Goal: Information Seeking & Learning: Learn about a topic

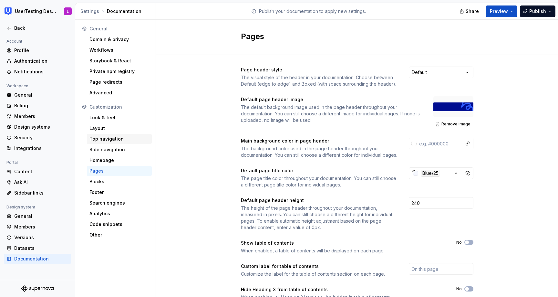
click at [124, 140] on div "Top navigation" at bounding box center [119, 139] width 60 height 6
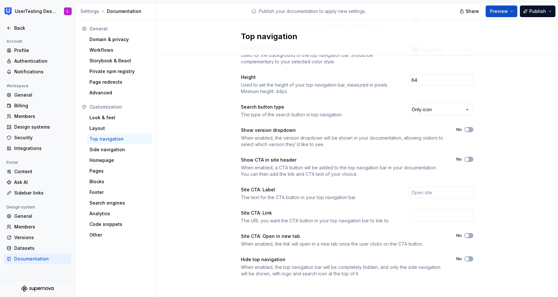
scroll to position [54, 0]
click at [212, 194] on div "Color style The overall color style used for the top navigation throughout your…" at bounding box center [357, 150] width 402 height 298
click at [110, 150] on div "Side navigation" at bounding box center [119, 149] width 60 height 6
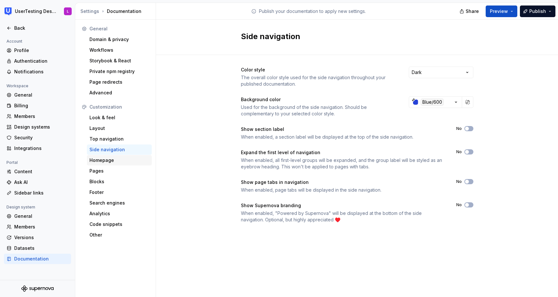
click at [127, 162] on div "Homepage" at bounding box center [119, 160] width 60 height 6
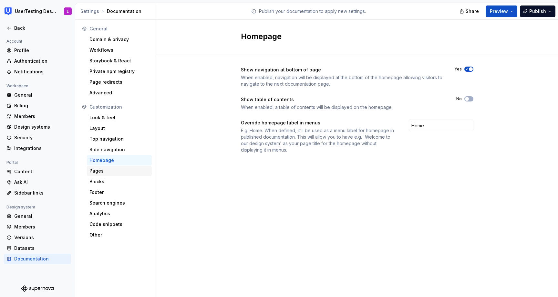
click at [125, 173] on div "Pages" at bounding box center [119, 170] width 60 height 6
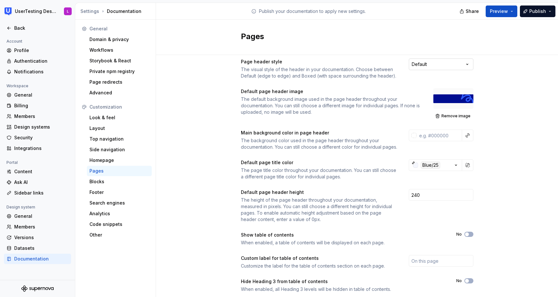
scroll to position [11, 0]
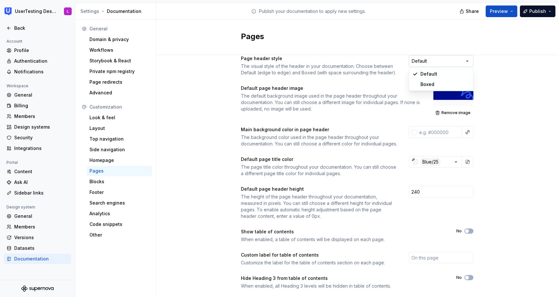
click at [441, 61] on html "UserTesting Design System L Back Account Profile Authentication Notifications W…" at bounding box center [279, 148] width 558 height 297
click at [519, 88] on html "UserTesting Design System L Back Account Profile Authentication Notifications W…" at bounding box center [279, 148] width 558 height 297
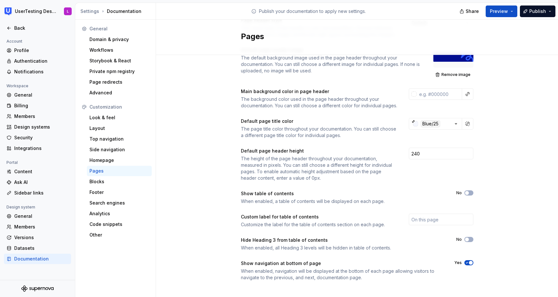
scroll to position [61, 0]
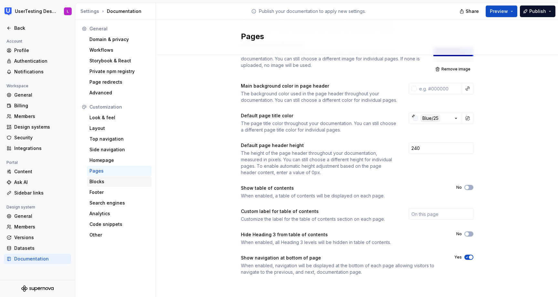
click at [100, 181] on div "Blocks" at bounding box center [119, 181] width 60 height 6
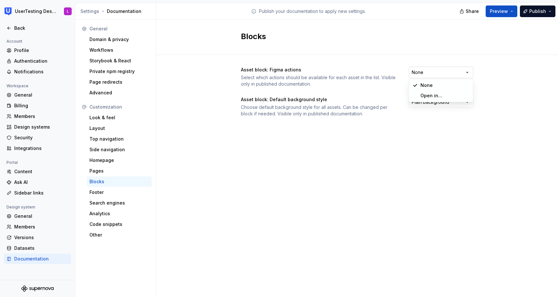
click at [417, 68] on html "UserTesting Design System L Back Account Profile Authentication Notifications W…" at bounding box center [279, 148] width 558 height 297
click at [378, 65] on html "UserTesting Design System L Back Account Profile Authentication Notifications W…" at bounding box center [279, 148] width 558 height 297
click at [102, 193] on div "Footer" at bounding box center [119, 192] width 60 height 6
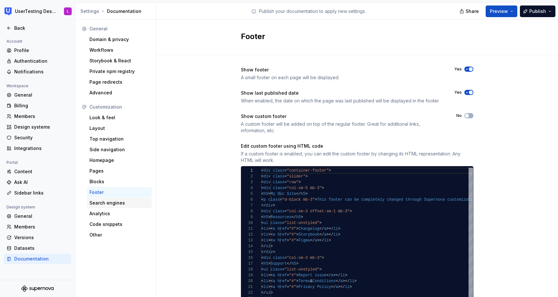
click at [104, 204] on div "Search engines" at bounding box center [119, 202] width 60 height 6
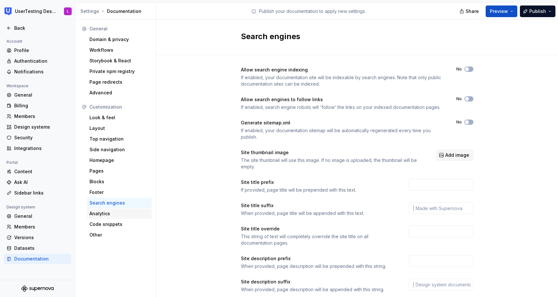
click at [100, 213] on div "Analytics" at bounding box center [119, 213] width 60 height 6
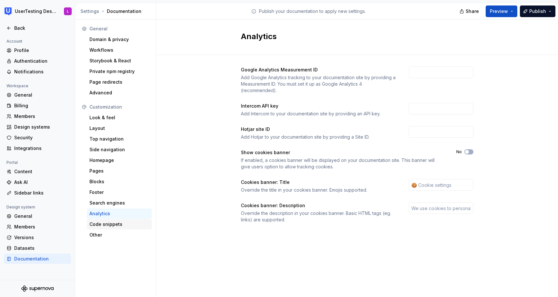
click at [98, 223] on div "Code snippets" at bounding box center [119, 224] width 60 height 6
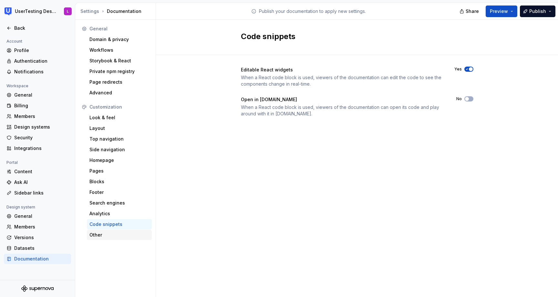
click at [97, 239] on div "Other" at bounding box center [119, 234] width 65 height 10
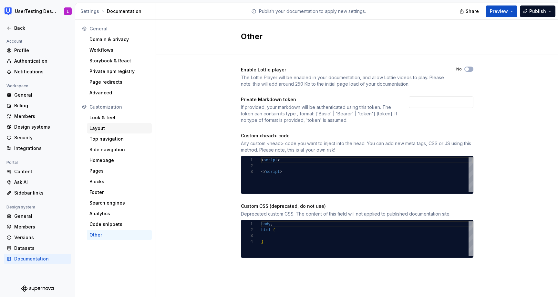
click at [113, 129] on div "Layout" at bounding box center [119, 128] width 60 height 6
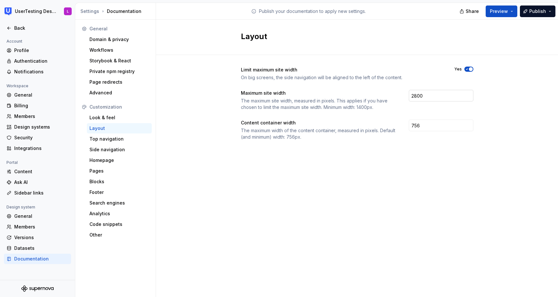
click at [419, 95] on input "2800" at bounding box center [440, 96] width 65 height 12
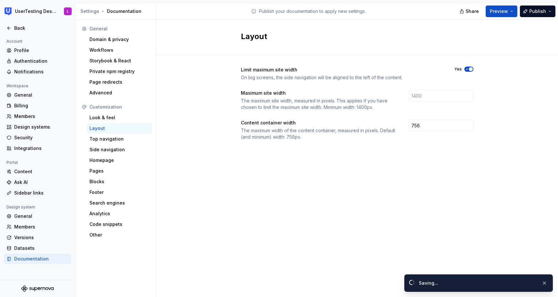
click at [492, 33] on div "Layout" at bounding box center [357, 37] width 402 height 35
click at [502, 12] on span "Preview" at bounding box center [498, 11] width 18 height 6
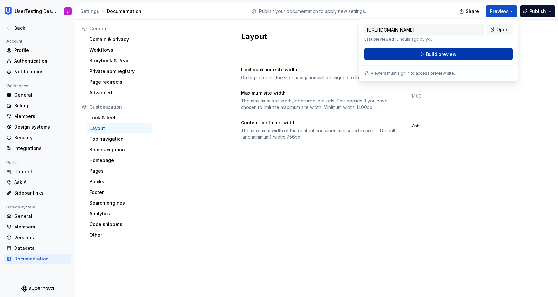
click at [491, 54] on button "Build preview" at bounding box center [438, 54] width 148 height 12
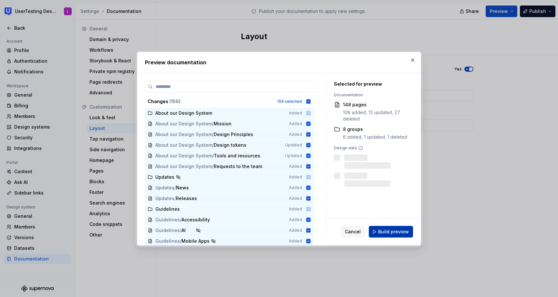
click at [401, 233] on span "Build preview" at bounding box center [393, 231] width 31 height 6
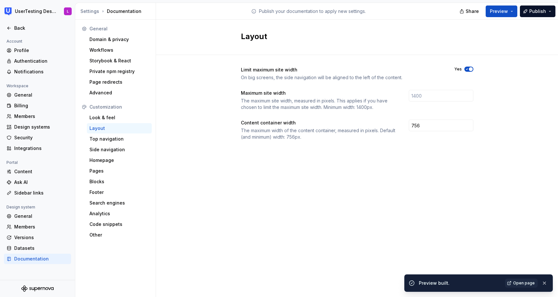
click at [520, 281] on span "Open page" at bounding box center [524, 282] width 22 height 5
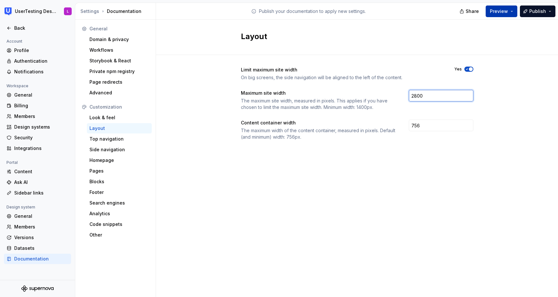
type input "2800"
click at [500, 12] on span "Preview" at bounding box center [498, 11] width 18 height 6
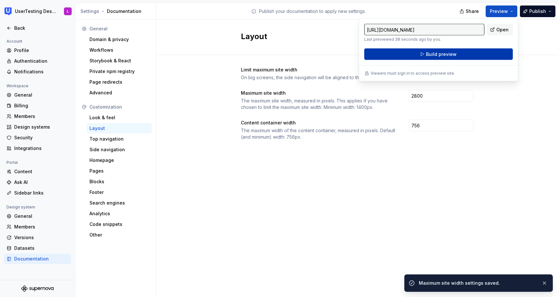
click at [477, 49] on button "Build preview" at bounding box center [438, 54] width 148 height 12
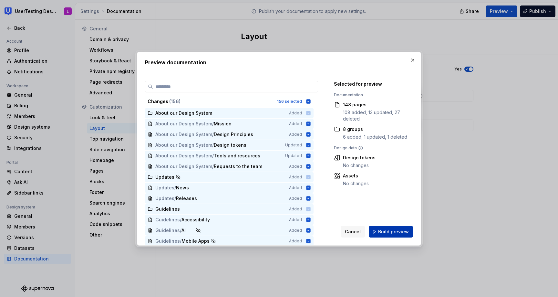
click at [379, 230] on span "Build preview" at bounding box center [393, 231] width 31 height 6
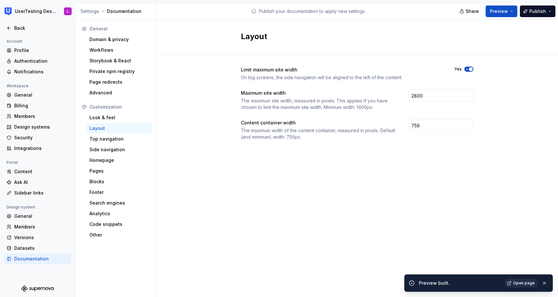
click at [525, 281] on span "Open page" at bounding box center [524, 282] width 22 height 5
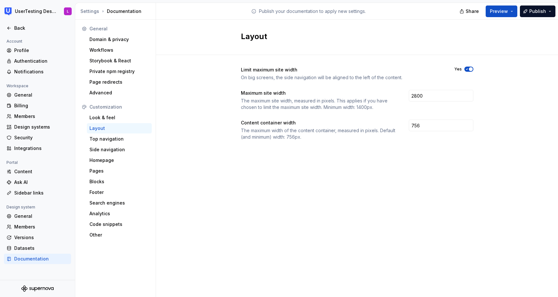
click at [98, 11] on div "Settings Documentation" at bounding box center [116, 11] width 73 height 6
click at [7, 28] on icon at bounding box center [8, 27] width 5 height 5
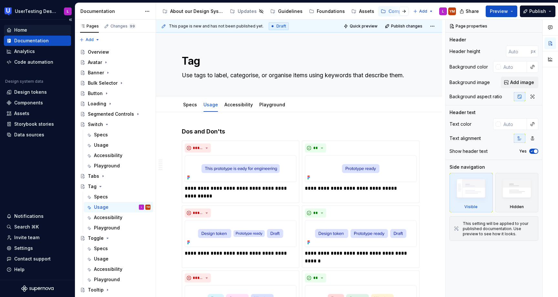
click at [36, 31] on div "Home" at bounding box center [37, 30] width 62 height 6
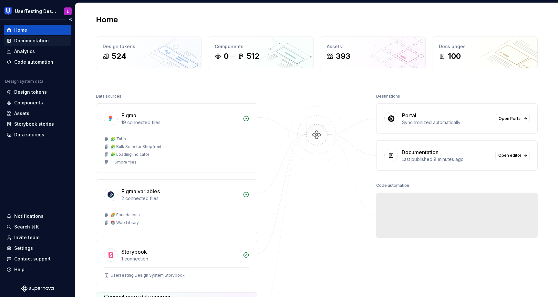
click at [38, 41] on div "Documentation" at bounding box center [31, 40] width 35 height 6
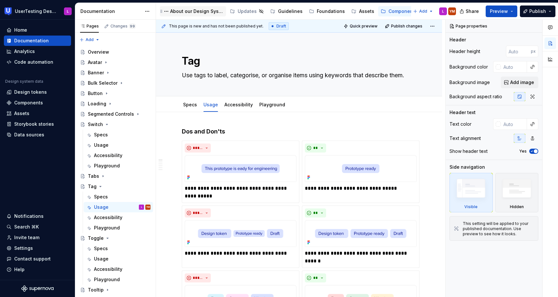
click at [201, 13] on div "About our Design System" at bounding box center [196, 11] width 53 height 6
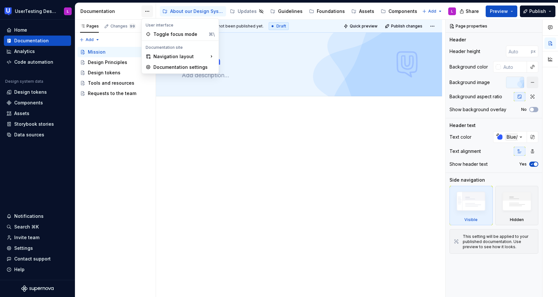
click at [147, 12] on html "UserTesting Design System L Home Documentation Analytics Code automation Design…" at bounding box center [279, 148] width 558 height 297
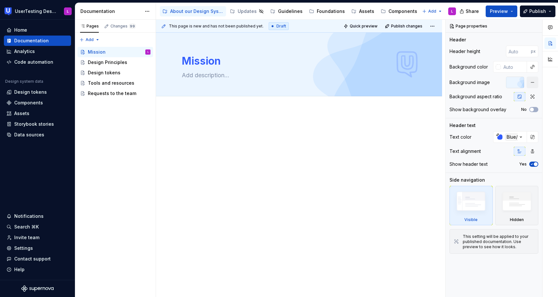
click at [145, 11] on html "UserTesting Design System L Home Documentation Analytics Code automation Design…" at bounding box center [279, 148] width 558 height 297
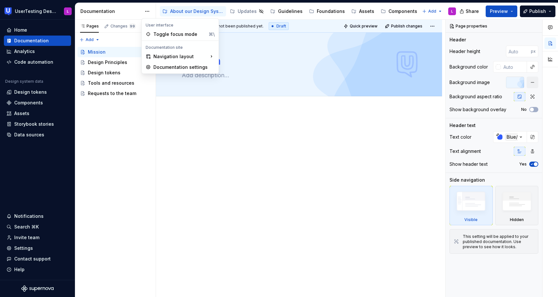
click at [145, 11] on html "UserTesting Design System L Home Documentation Analytics Code automation Design…" at bounding box center [279, 148] width 558 height 297
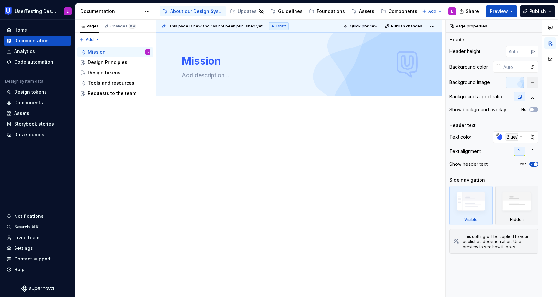
click at [136, 11] on html "UserTesting Design System L Home Documentation Analytics Code automation Design…" at bounding box center [279, 148] width 558 height 297
click at [511, 80] on div at bounding box center [515, 82] width 18 height 12
click at [528, 82] on button "button" at bounding box center [532, 82] width 12 height 12
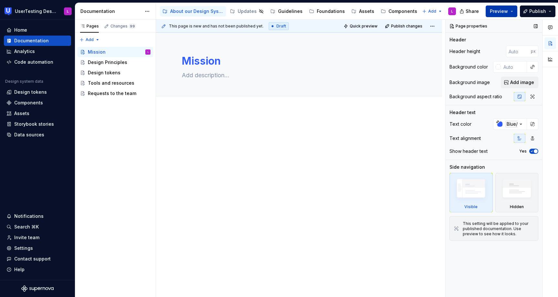
click at [508, 11] on span "Preview" at bounding box center [498, 11] width 18 height 6
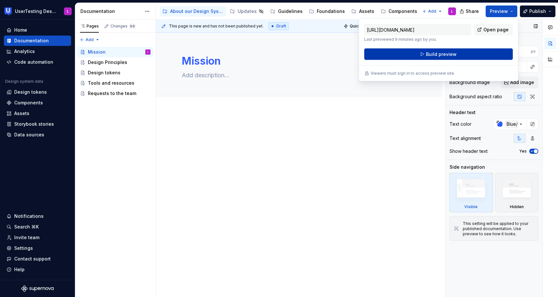
click at [477, 56] on button "Build preview" at bounding box center [438, 54] width 148 height 12
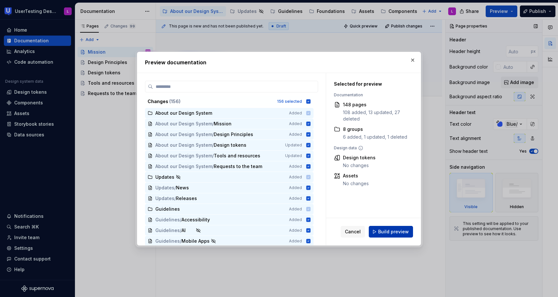
click at [391, 230] on span "Build preview" at bounding box center [393, 231] width 31 height 6
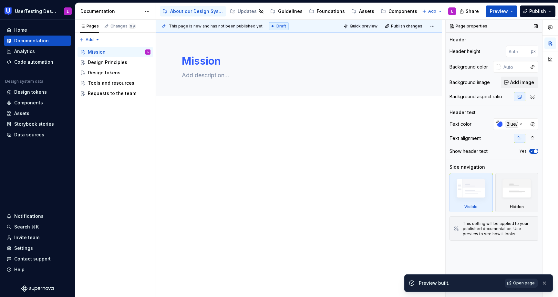
click at [522, 282] on span "Open page" at bounding box center [524, 282] width 22 height 5
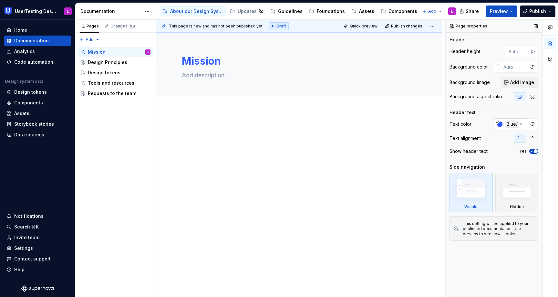
click at [500, 123] on div "button" at bounding box center [499, 123] width 5 height 5
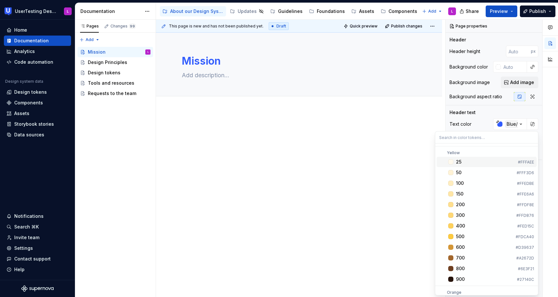
click at [483, 117] on div "Comments Open comments No comments yet Select ‘Comment’ from the block context …" at bounding box center [501, 158] width 112 height 277
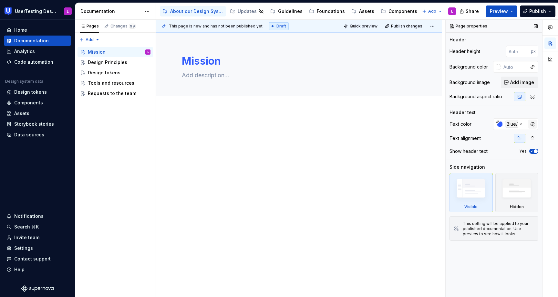
click at [532, 124] on button "button" at bounding box center [532, 123] width 9 height 9
click at [531, 124] on button "button" at bounding box center [532, 123] width 9 height 9
click at [499, 124] on div "Comments Open comments No comments yet Select ‘Comment’ from the block context …" at bounding box center [501, 158] width 112 height 277
click at [499, 124] on div at bounding box center [499, 123] width 5 height 5
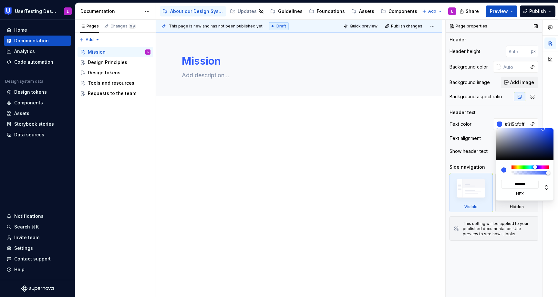
click at [539, 116] on div "Comments Open comments No comments yet Select ‘Comment’ from the block context …" at bounding box center [501, 158] width 112 height 277
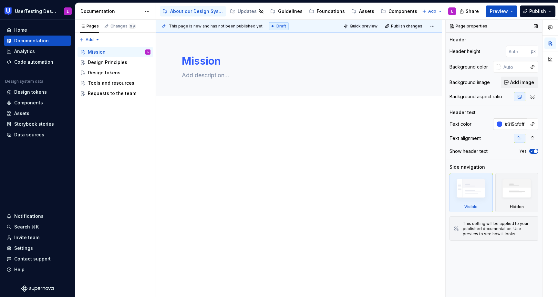
click at [516, 126] on input "#315cfdff" at bounding box center [514, 124] width 25 height 12
type textarea "*"
type input "#315CFDFF"
click at [500, 125] on div at bounding box center [499, 123] width 5 height 5
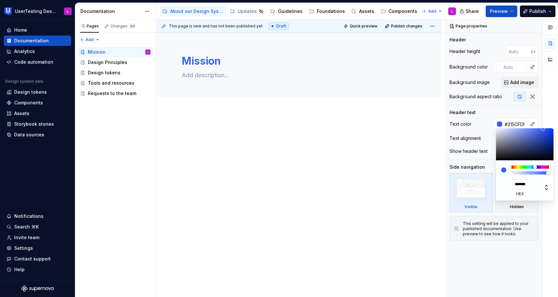
type textarea "*"
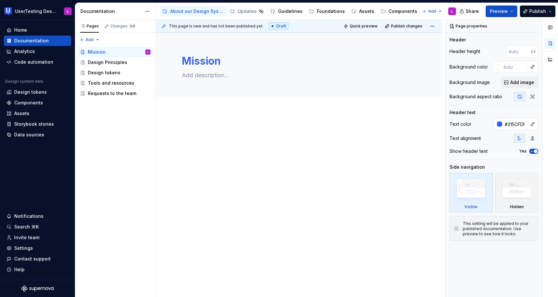
click at [533, 108] on div "Comments Open comments No comments yet Select ‘Comment’ from the block context …" at bounding box center [501, 158] width 112 height 277
click at [499, 124] on div at bounding box center [499, 123] width 5 height 5
click at [546, 112] on div at bounding box center [549, 158] width 15 height 277
click at [519, 125] on input "#315CFDFF" at bounding box center [514, 124] width 25 height 12
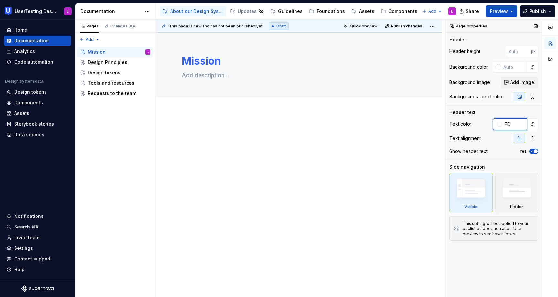
type input "F"
click at [519, 112] on div "Header text" at bounding box center [493, 112] width 89 height 6
click at [503, 12] on span "Preview" at bounding box center [498, 11] width 18 height 6
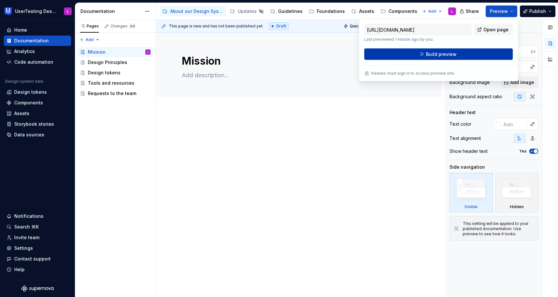
click at [459, 54] on button "Build preview" at bounding box center [438, 54] width 148 height 12
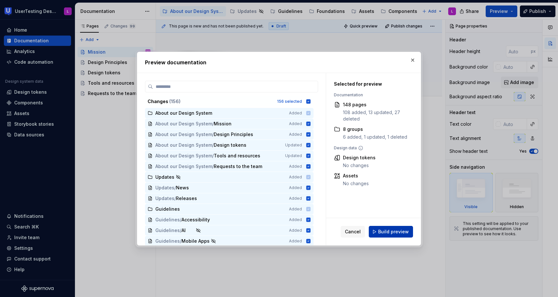
click at [404, 230] on span "Build preview" at bounding box center [393, 231] width 31 height 6
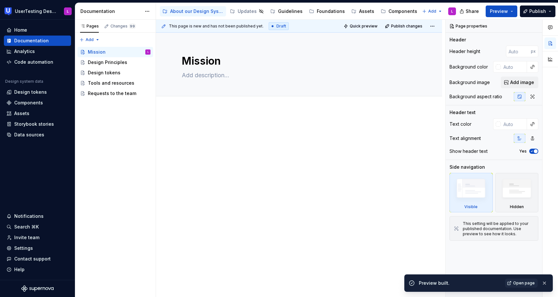
click at [526, 282] on span "Open page" at bounding box center [524, 282] width 22 height 5
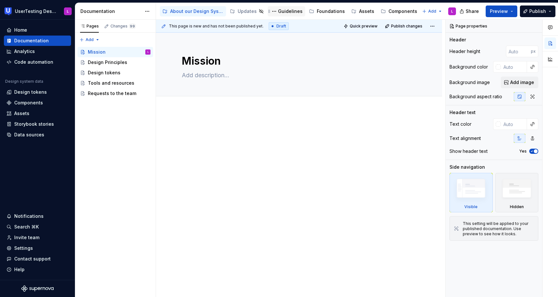
click at [285, 13] on div "Guidelines" at bounding box center [290, 11] width 25 height 6
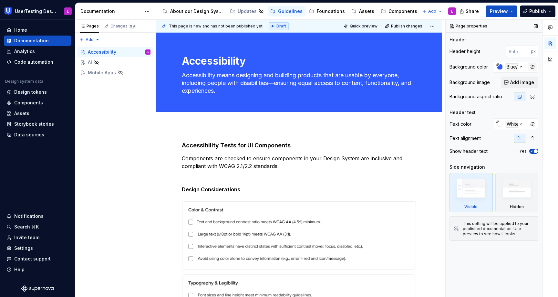
click at [533, 68] on button "button" at bounding box center [532, 66] width 9 height 9
type textarea "*"
click at [520, 66] on input "#315cfdff" at bounding box center [514, 67] width 25 height 12
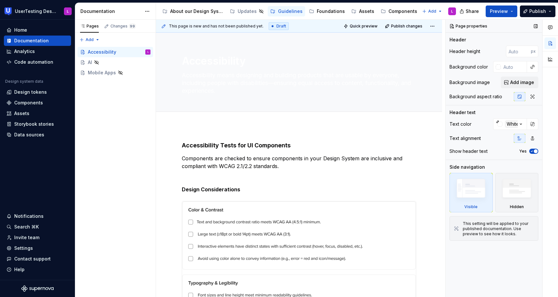
click at [491, 50] on div "Header height px" at bounding box center [493, 51] width 89 height 12
click at [200, 11] on div "About our Design System" at bounding box center [196, 11] width 53 height 6
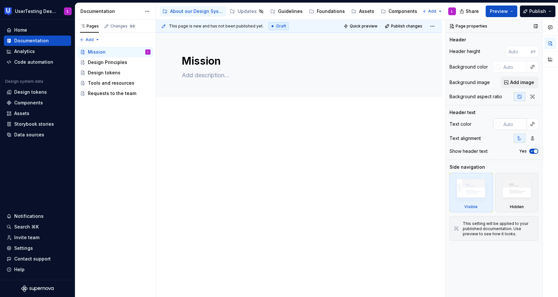
click at [498, 123] on div at bounding box center [497, 123] width 5 height 5
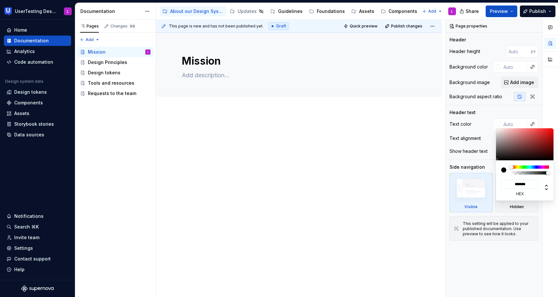
click at [545, 114] on div at bounding box center [549, 158] width 15 height 277
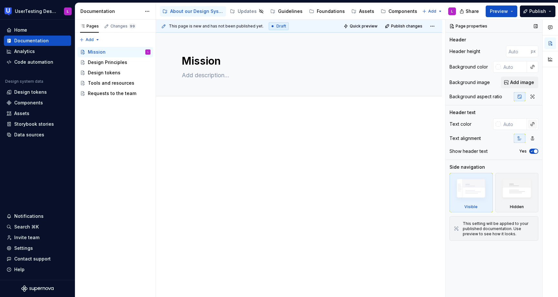
click at [533, 123] on button "button" at bounding box center [532, 123] width 9 height 9
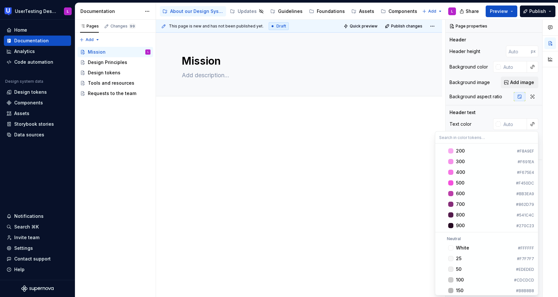
scroll to position [650, 0]
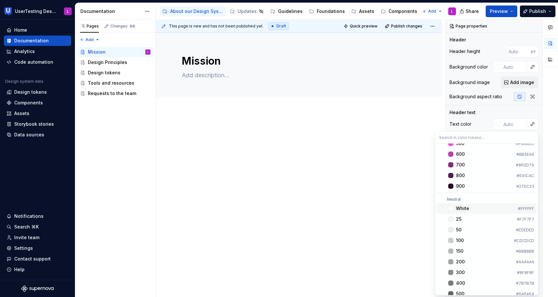
click at [450, 207] on div "Suggestions" at bounding box center [450, 208] width 5 height 5
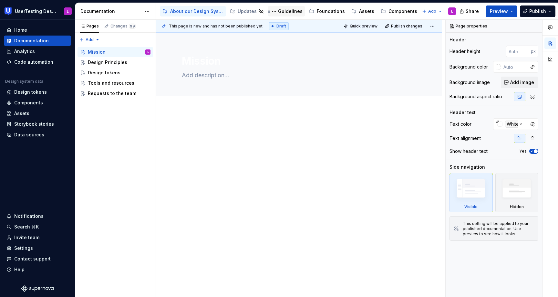
click at [286, 15] on div "Guidelines" at bounding box center [286, 11] width 32 height 8
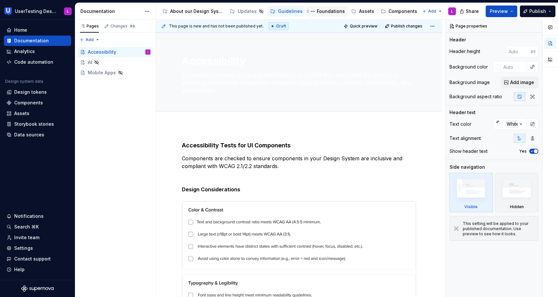
click at [325, 11] on div "Foundations" at bounding box center [331, 11] width 28 height 6
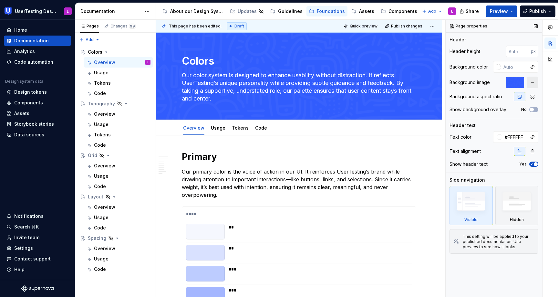
click at [534, 83] on button "button" at bounding box center [532, 82] width 12 height 12
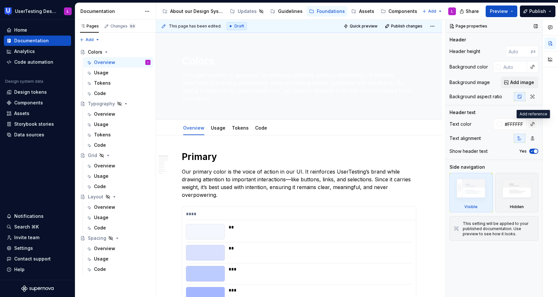
click at [534, 122] on button "button" at bounding box center [532, 123] width 9 height 9
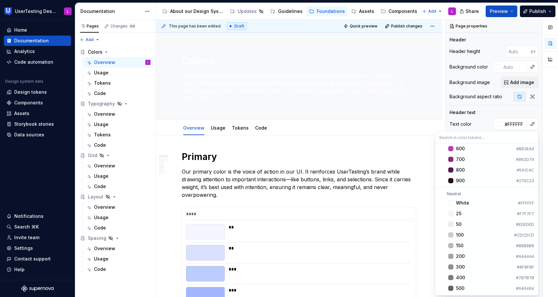
scroll to position [661, 0]
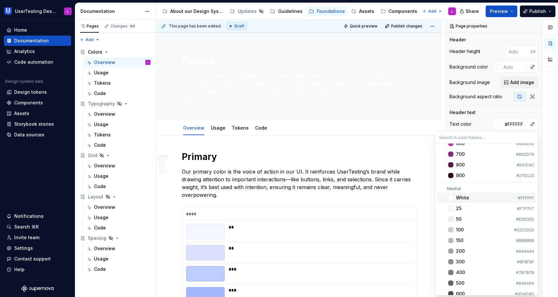
click at [450, 196] on div "Suggestions" at bounding box center [450, 197] width 5 height 5
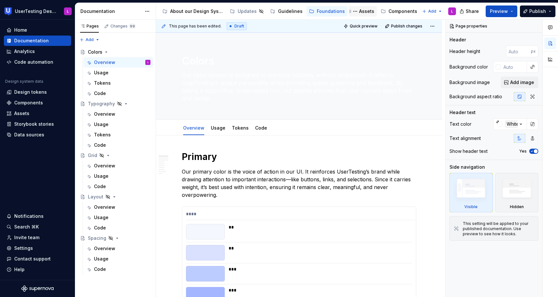
click at [363, 13] on div "Assets" at bounding box center [366, 11] width 15 height 6
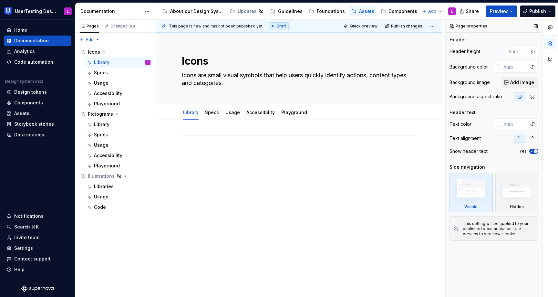
click at [532, 123] on button "button" at bounding box center [532, 123] width 9 height 9
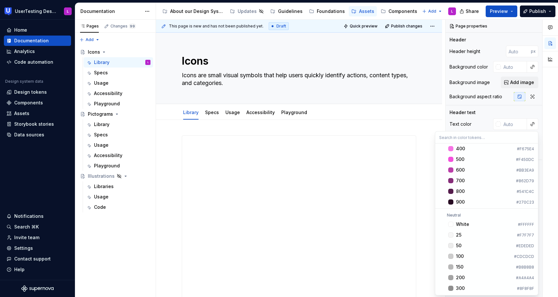
scroll to position [641, 0]
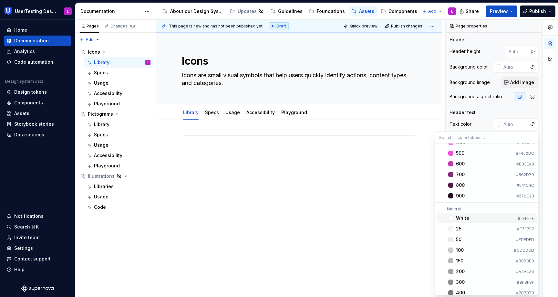
click at [451, 217] on div "Suggestions" at bounding box center [450, 217] width 5 height 5
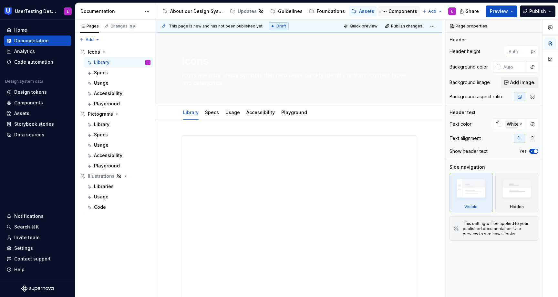
click at [391, 10] on div "Components" at bounding box center [402, 11] width 29 height 6
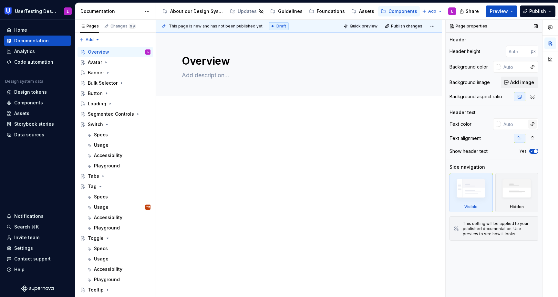
click at [534, 123] on button "button" at bounding box center [532, 123] width 9 height 9
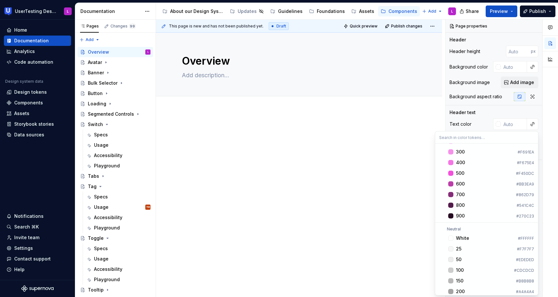
scroll to position [622, 0]
click at [451, 236] on div "Suggestions" at bounding box center [450, 236] width 5 height 5
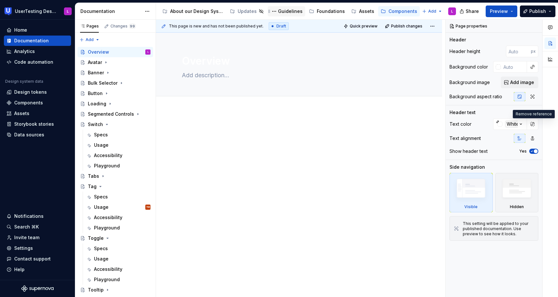
click at [283, 9] on div "Guidelines" at bounding box center [290, 11] width 25 height 6
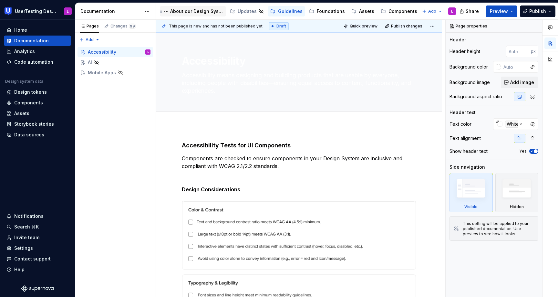
click at [200, 13] on div "About our Design System" at bounding box center [196, 11] width 53 height 6
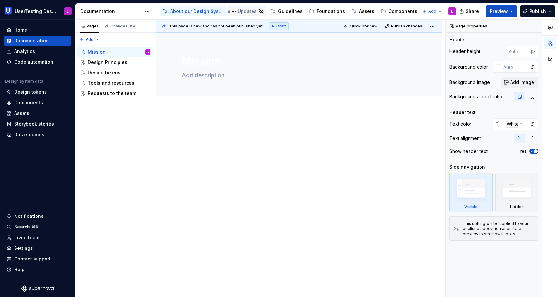
click at [241, 10] on div "Updates" at bounding box center [246, 11] width 19 height 6
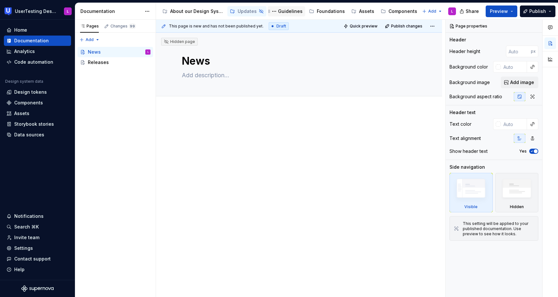
click at [284, 8] on div "Guidelines" at bounding box center [290, 11] width 25 height 6
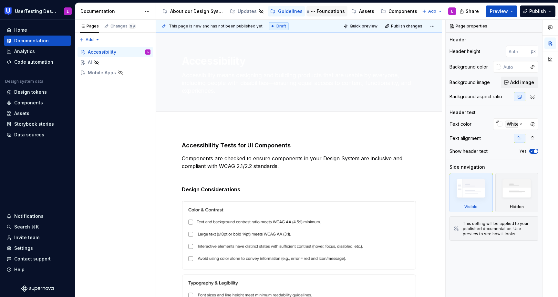
click at [323, 10] on div "Foundations" at bounding box center [331, 11] width 28 height 6
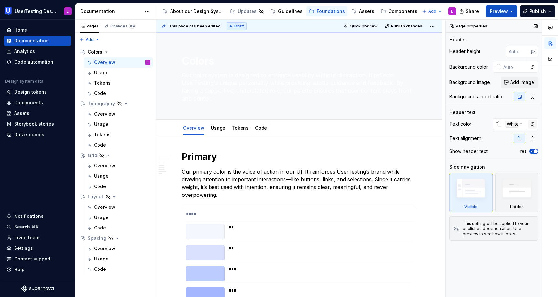
click at [533, 123] on button "button" at bounding box center [532, 123] width 9 height 9
type textarea "*"
click at [533, 123] on button "button" at bounding box center [532, 123] width 9 height 9
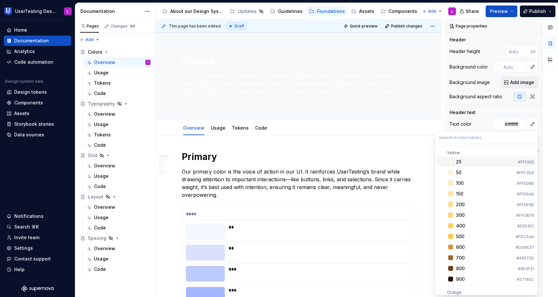
click at [514, 123] on div "Comments Open comments No comments yet Select ‘Comment’ from the block context …" at bounding box center [501, 158] width 112 height 277
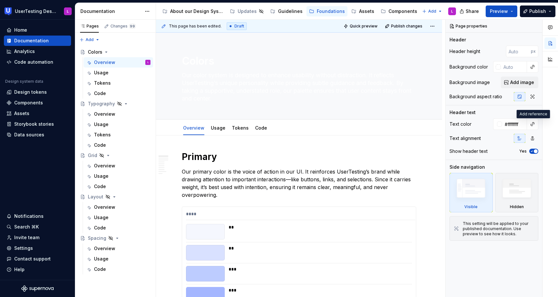
click at [514, 123] on input "#ffffffff" at bounding box center [514, 124] width 25 height 12
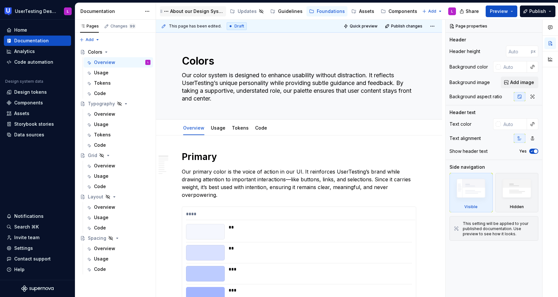
click at [204, 10] on div "About our Design System" at bounding box center [196, 11] width 53 height 6
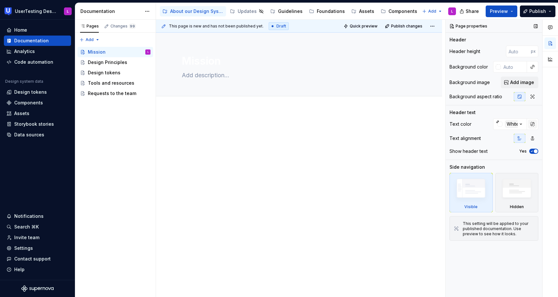
click at [532, 123] on button "button" at bounding box center [532, 123] width 9 height 9
click at [513, 123] on input "#ffffffff" at bounding box center [514, 124] width 25 height 12
type textarea "*"
click at [328, 11] on div "Foundations" at bounding box center [331, 11] width 28 height 6
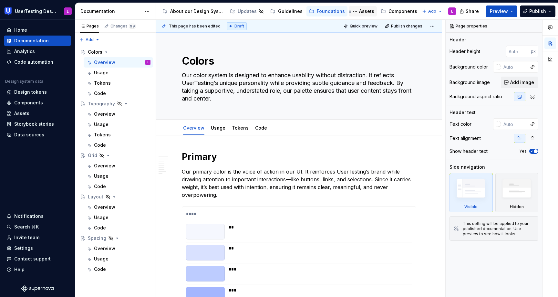
click at [357, 15] on div "Assets" at bounding box center [362, 11] width 23 height 8
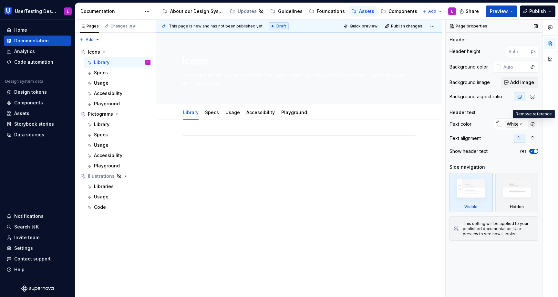
click at [534, 121] on button "button" at bounding box center [532, 123] width 9 height 9
type textarea "*"
click at [514, 125] on input "#ffffffff" at bounding box center [514, 124] width 25 height 12
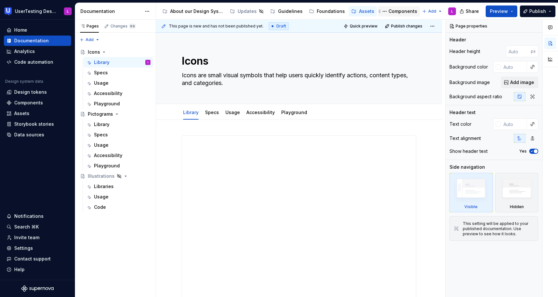
click at [393, 11] on div "Components" at bounding box center [402, 11] width 29 height 6
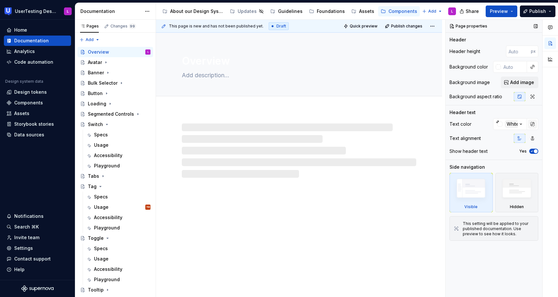
click at [532, 124] on button "button" at bounding box center [532, 123] width 9 height 9
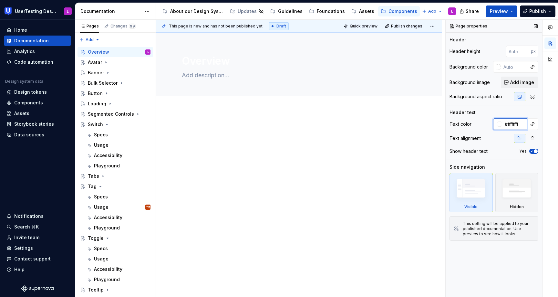
click at [513, 124] on input "#ffffffff" at bounding box center [514, 124] width 25 height 12
type textarea "*"
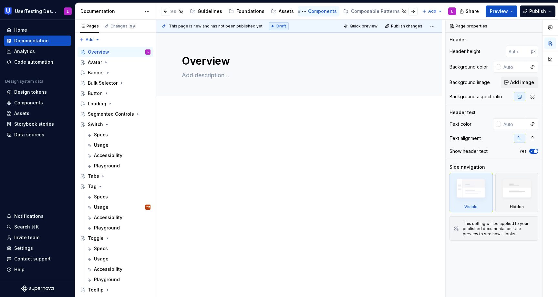
scroll to position [0, 84]
click at [367, 11] on div "Composable Patterns" at bounding box center [371, 11] width 49 height 6
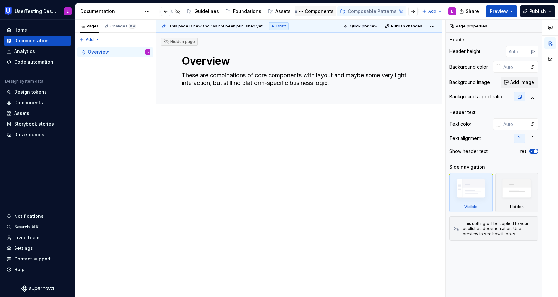
click at [308, 10] on div "Components" at bounding box center [319, 11] width 29 height 6
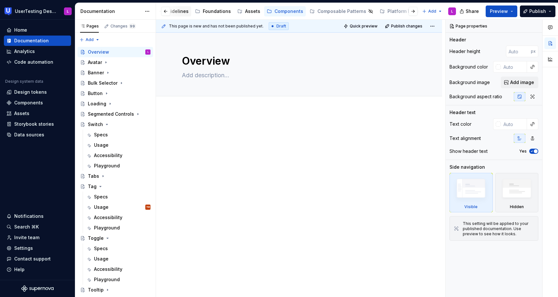
scroll to position [0, 127]
click at [504, 8] on span "Preview" at bounding box center [498, 11] width 18 height 6
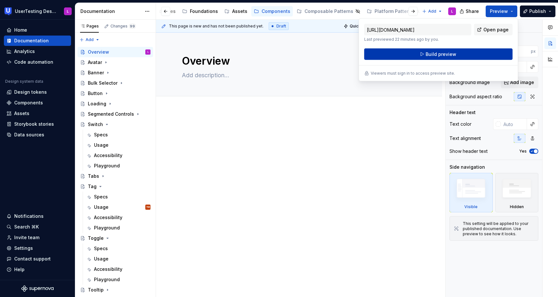
click at [468, 52] on button "Build preview" at bounding box center [438, 54] width 148 height 12
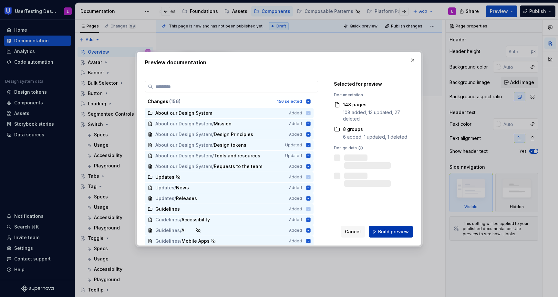
click at [392, 227] on button "Build preview" at bounding box center [390, 232] width 44 height 12
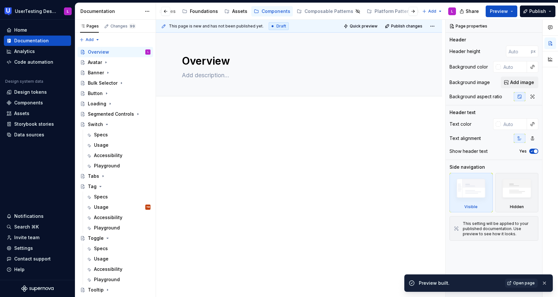
click at [528, 281] on span "Open page" at bounding box center [524, 282] width 22 height 5
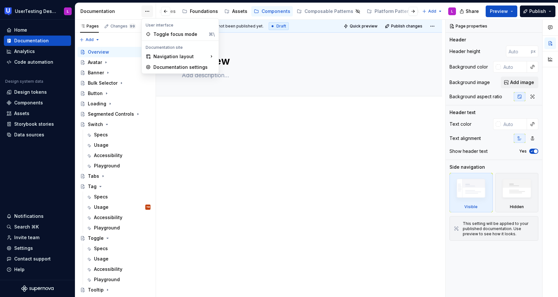
click at [149, 9] on html "UserTesting Design System L Home Documentation Analytics Code automation Design…" at bounding box center [279, 148] width 558 height 297
click at [164, 67] on div "Documentation settings" at bounding box center [183, 67] width 61 height 6
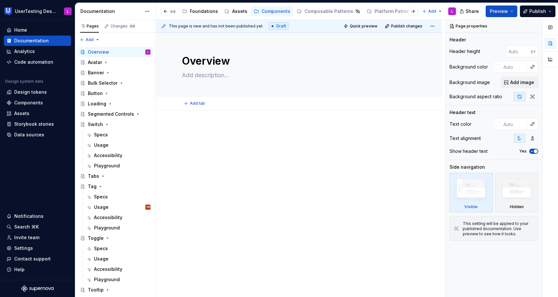
type textarea "*"
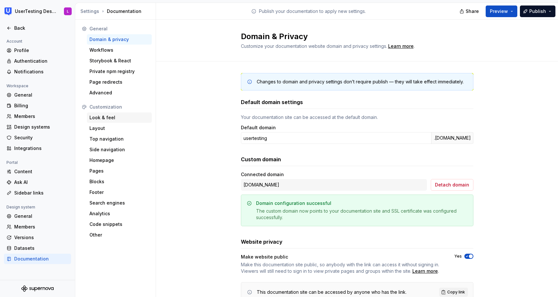
click at [117, 117] on div "Look & feel" at bounding box center [119, 117] width 60 height 6
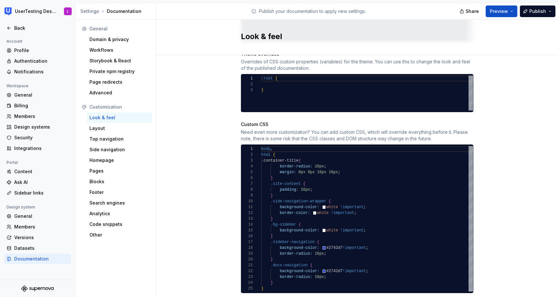
scroll to position [358, 0]
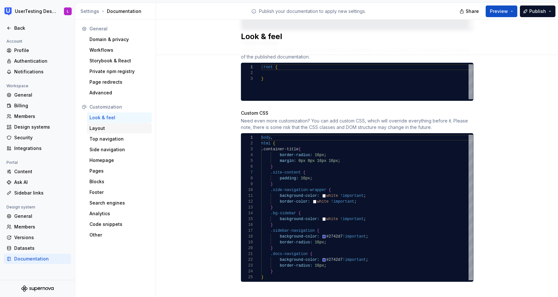
click at [119, 128] on div "Layout" at bounding box center [119, 128] width 60 height 6
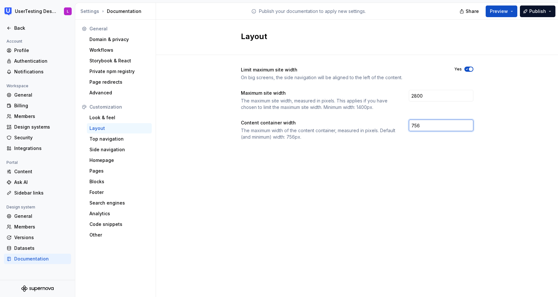
drag, startPoint x: 425, startPoint y: 127, endPoint x: 395, endPoint y: 121, distance: 31.0
click at [395, 121] on div "Content container width The maximum width of the content container, measured in…" at bounding box center [357, 129] width 232 height 21
click at [516, 62] on div "Limit maximum site width On big screens, the side navigation will be aligned to…" at bounding box center [357, 110] width 402 height 110
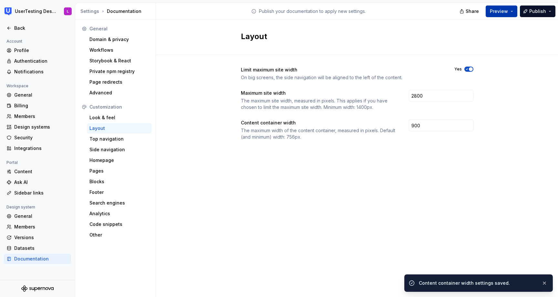
click at [505, 13] on span "Preview" at bounding box center [498, 11] width 18 height 6
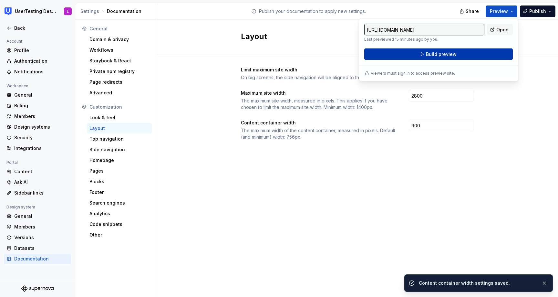
click at [488, 55] on button "Build preview" at bounding box center [438, 54] width 148 height 12
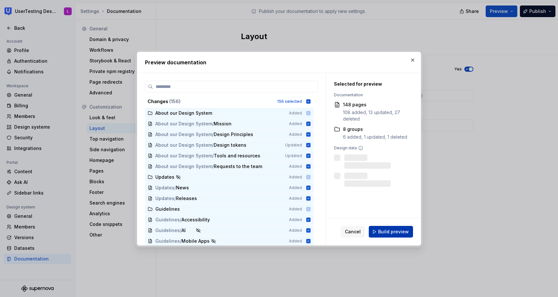
click at [398, 232] on span "Build preview" at bounding box center [393, 231] width 31 height 6
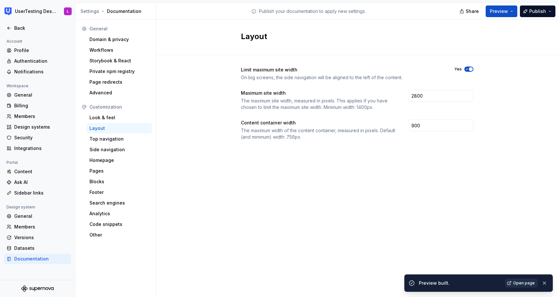
click at [523, 283] on span "Open page" at bounding box center [524, 282] width 22 height 5
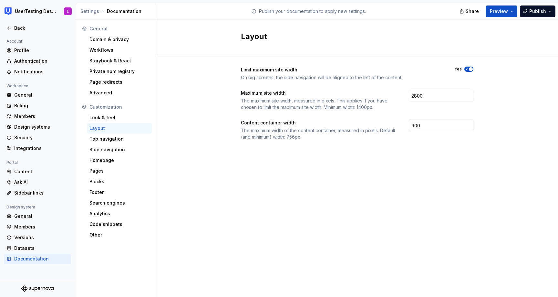
click at [418, 125] on input "900" at bounding box center [440, 125] width 65 height 12
drag, startPoint x: 425, startPoint y: 126, endPoint x: 382, endPoint y: 121, distance: 43.2
click at [382, 121] on div "Content container width The maximum width of the content container, measured in…" at bounding box center [357, 129] width 232 height 21
type input "800"
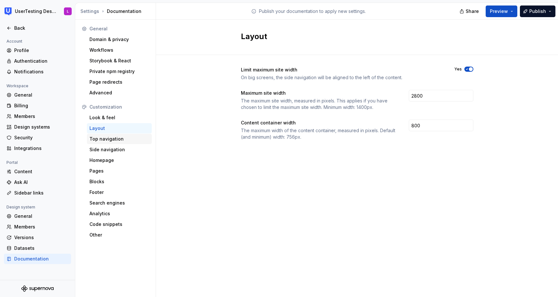
click at [123, 139] on div "Top navigation" at bounding box center [119, 139] width 60 height 6
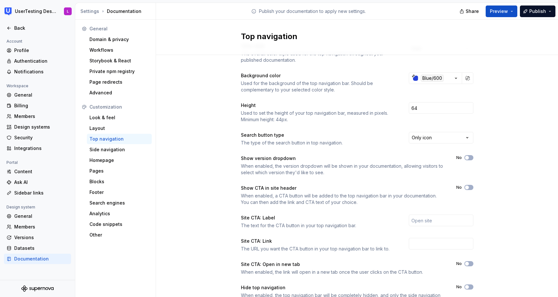
scroll to position [54, 0]
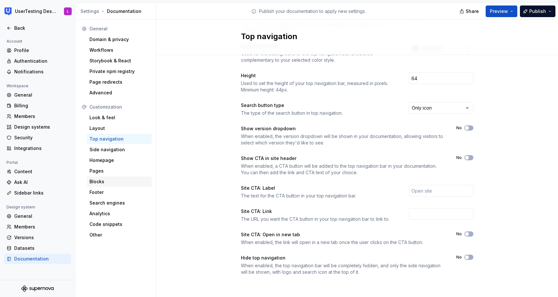
click at [115, 181] on div "Blocks" at bounding box center [119, 181] width 60 height 6
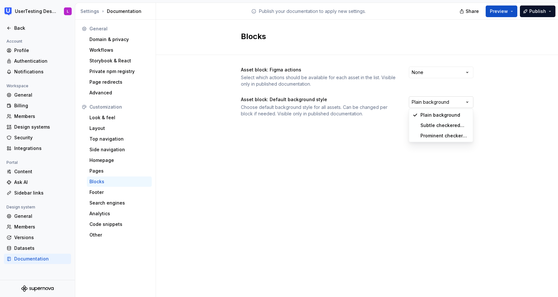
click at [424, 103] on html "UserTesting Design System L Back Account Profile Authentication Notifications W…" at bounding box center [279, 148] width 558 height 297
click at [380, 126] on html "UserTesting Design System L Back Account Profile Authentication Notifications W…" at bounding box center [279, 148] width 558 height 297
click at [427, 71] on html "UserTesting Design System L Back Account Profile Authentication Notifications W…" at bounding box center [279, 148] width 558 height 297
click at [336, 102] on html "UserTesting Design System L Back Account Profile Authentication Notifications W…" at bounding box center [279, 148] width 558 height 297
click at [114, 191] on div "Footer" at bounding box center [119, 192] width 60 height 6
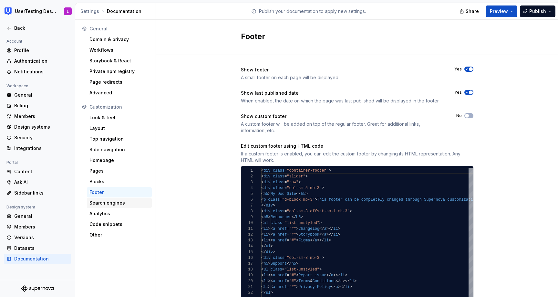
click at [105, 205] on div "Search engines" at bounding box center [119, 202] width 60 height 6
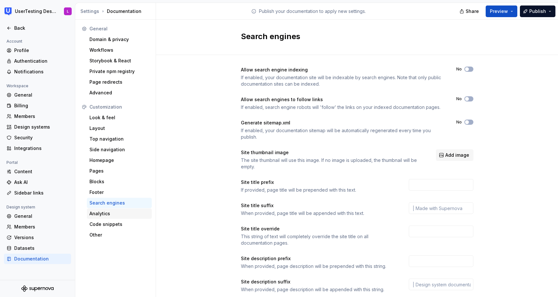
click at [105, 215] on div "Analytics" at bounding box center [119, 213] width 60 height 6
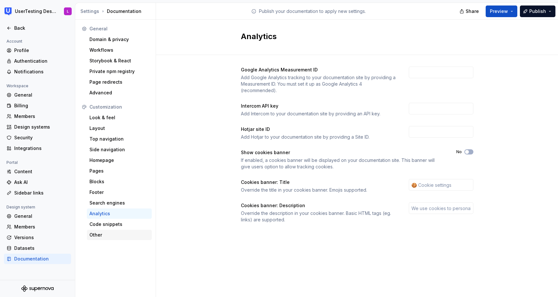
click at [97, 235] on div "Other" at bounding box center [119, 234] width 60 height 6
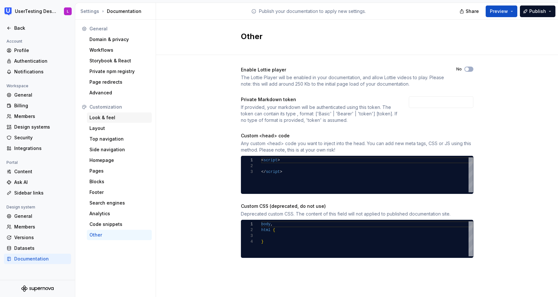
click at [116, 120] on div "Look & feel" at bounding box center [119, 117] width 60 height 6
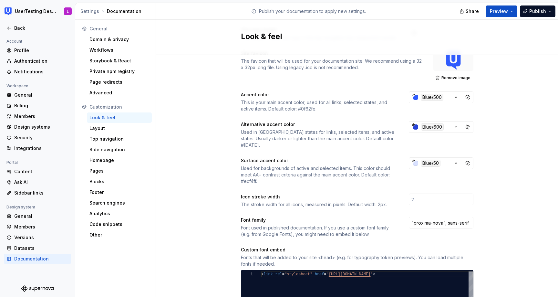
scroll to position [83, 0]
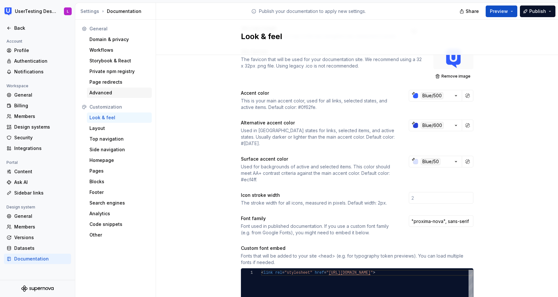
click at [127, 90] on div "Advanced" at bounding box center [119, 92] width 60 height 6
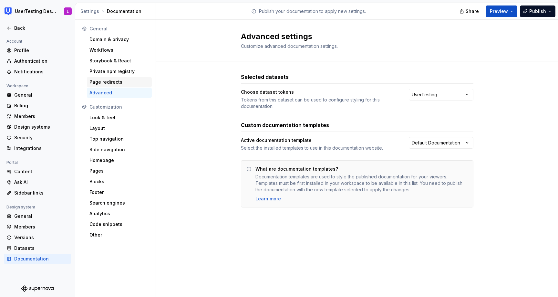
click at [118, 81] on div "Page redirects" at bounding box center [119, 82] width 60 height 6
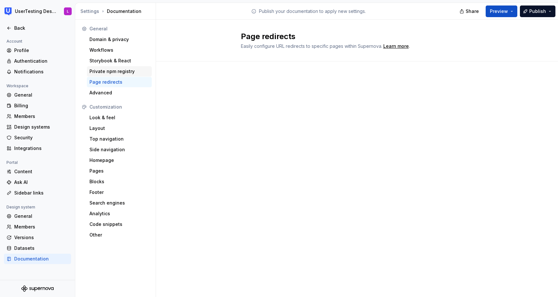
click at [120, 70] on div "Private npm registry" at bounding box center [119, 71] width 60 height 6
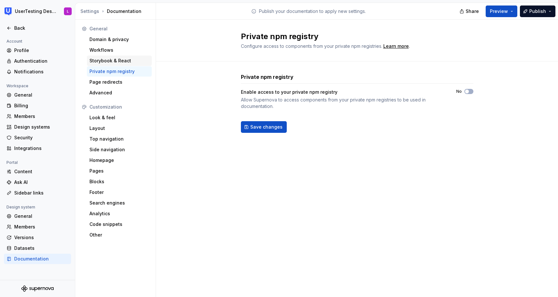
click at [118, 59] on div "Storybook & React" at bounding box center [119, 60] width 60 height 6
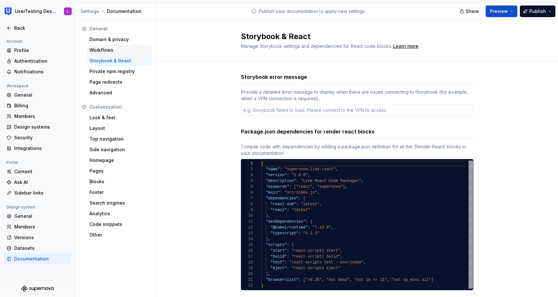
click at [111, 47] on div "Workflows" at bounding box center [119, 50] width 60 height 6
type textarea "*"
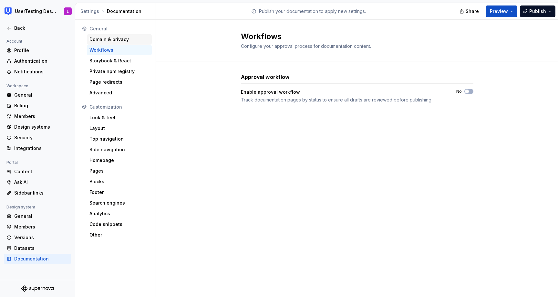
click at [116, 38] on div "Domain & privacy" at bounding box center [119, 39] width 60 height 6
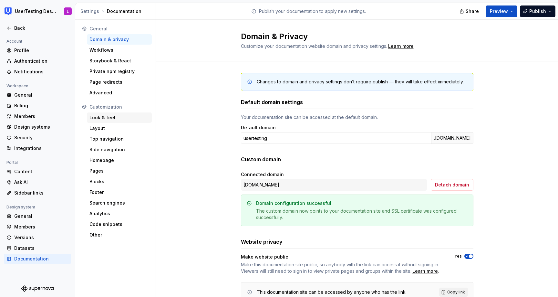
click at [112, 120] on div "Look & feel" at bounding box center [119, 117] width 60 height 6
